Goal: Information Seeking & Learning: Understand process/instructions

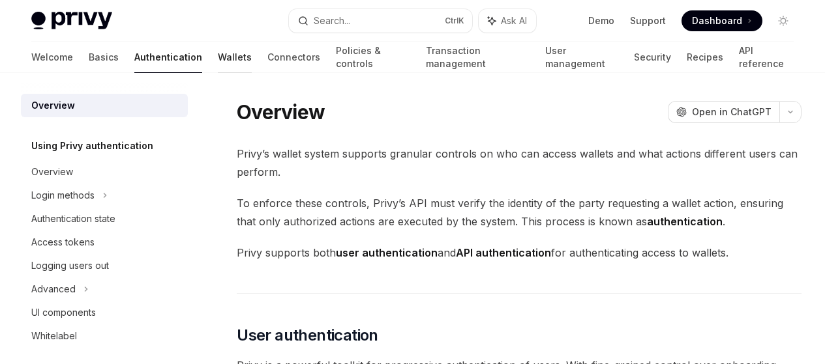
scroll to position [328, 0]
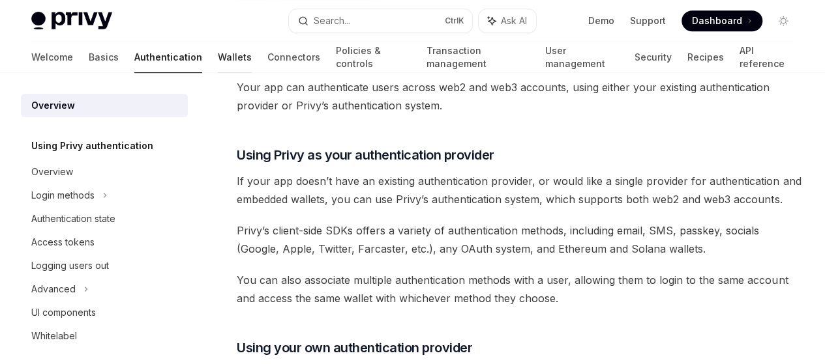
click at [218, 55] on link "Wallets" at bounding box center [235, 57] width 34 height 31
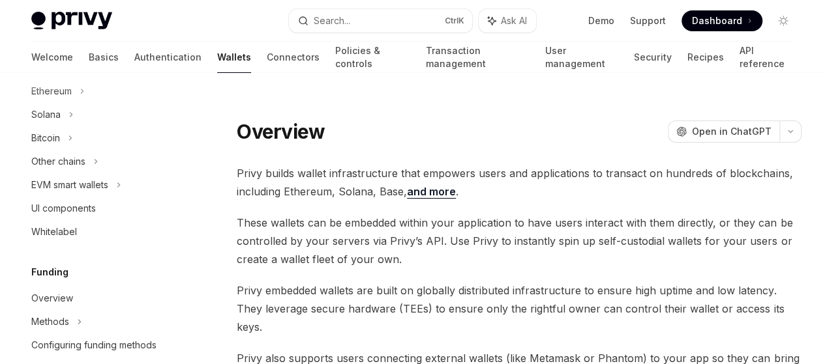
scroll to position [368, 0]
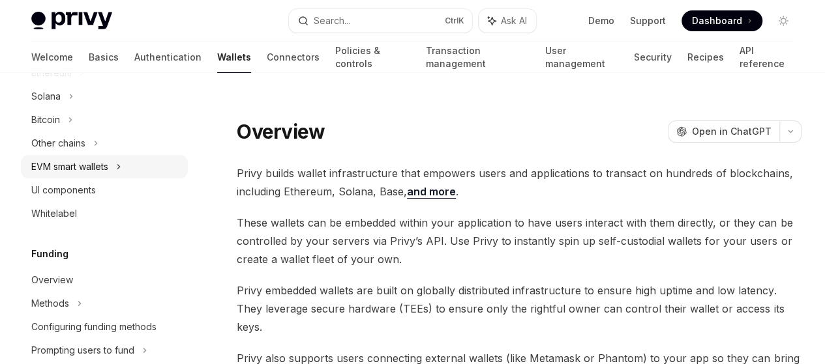
click at [109, 158] on div "EVM smart wallets" at bounding box center [104, 166] width 167 height 23
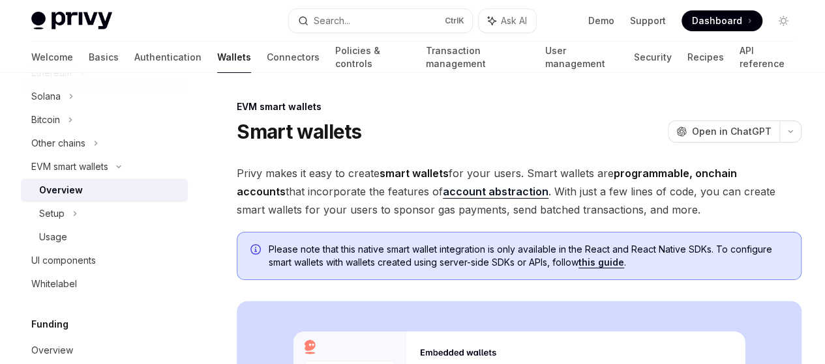
click at [59, 209] on div "Setup" at bounding box center [51, 214] width 25 height 16
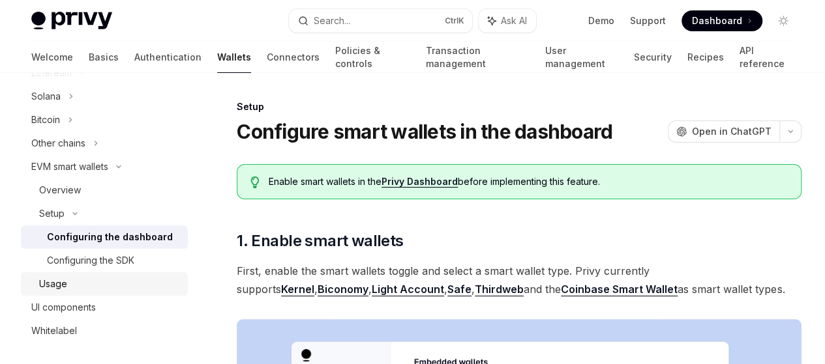
click at [74, 276] on div "Usage" at bounding box center [109, 284] width 141 height 16
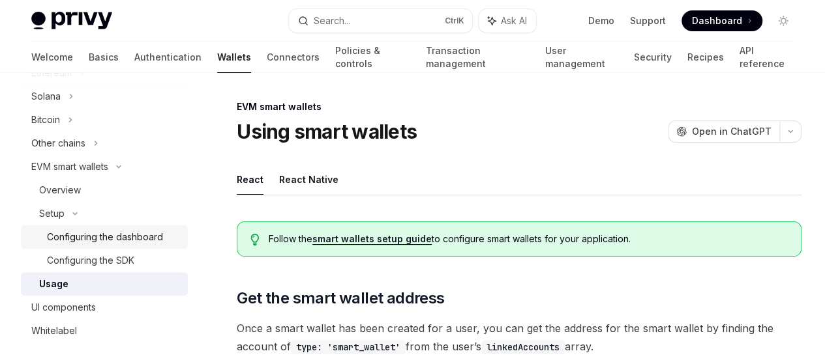
click at [109, 229] on div "Configuring the dashboard" at bounding box center [105, 237] width 116 height 16
type textarea "*"
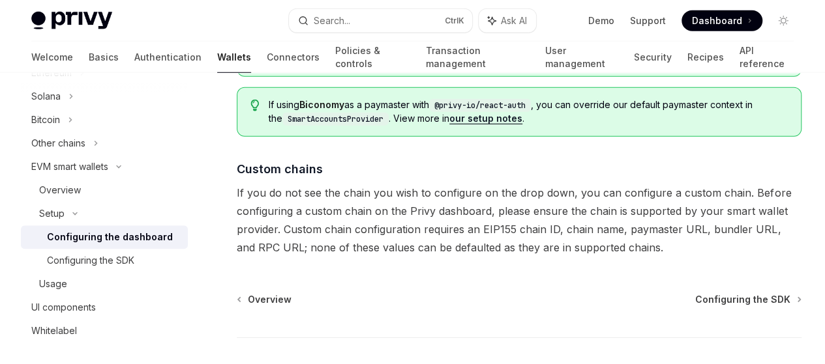
scroll to position [1973, 0]
